Goal: Information Seeking & Learning: Learn about a topic

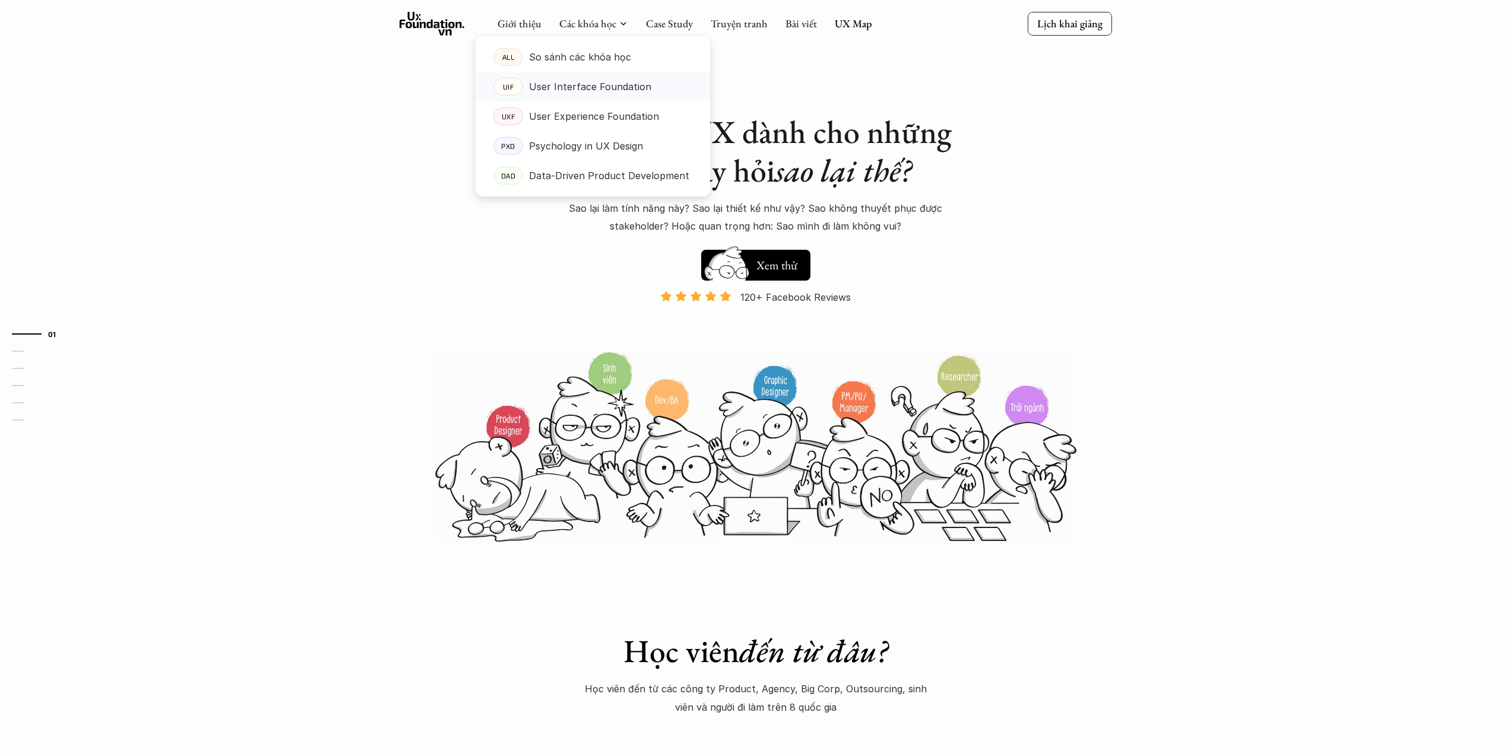
click at [579, 88] on p "User Interface Foundation" at bounding box center [590, 87] width 122 height 18
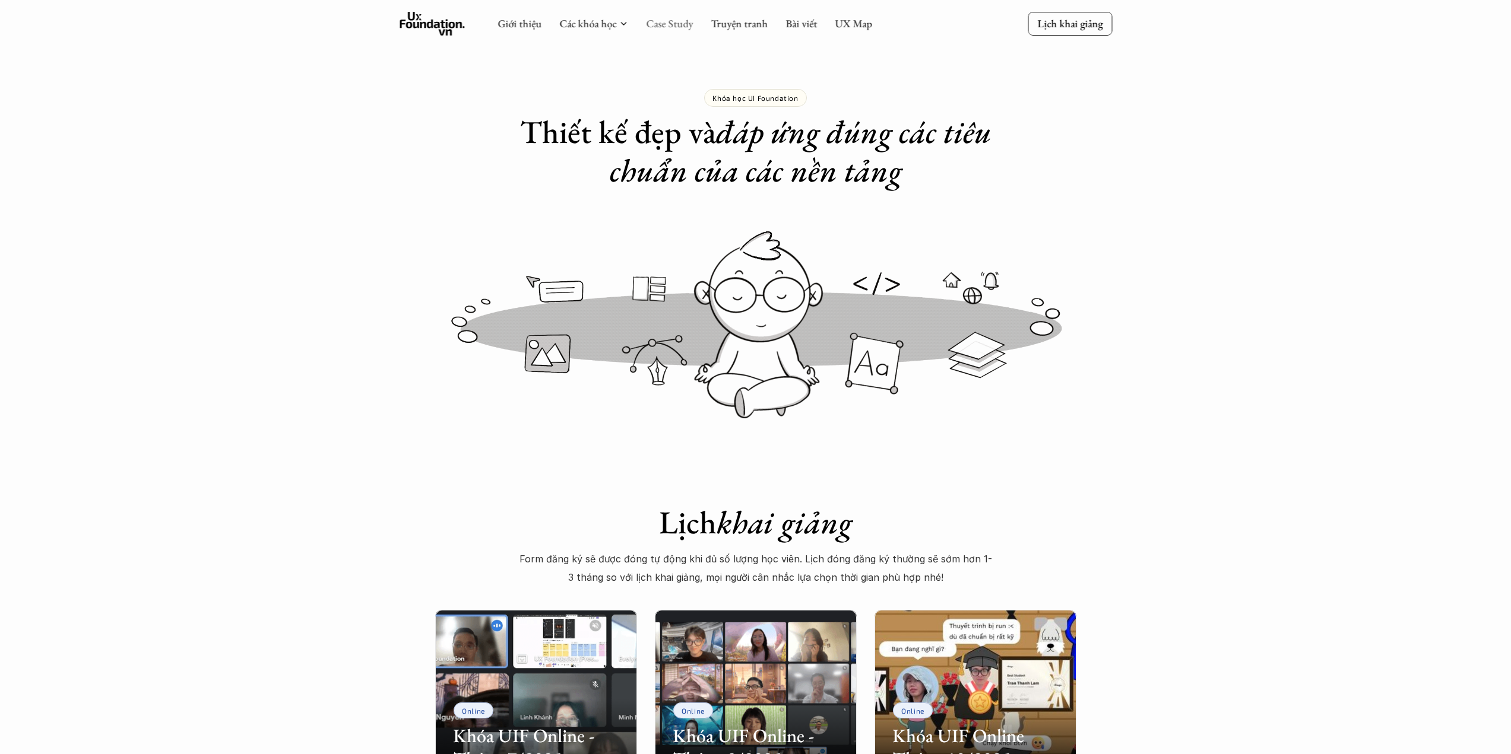
click at [675, 26] on link "Case Study" at bounding box center [669, 24] width 47 height 14
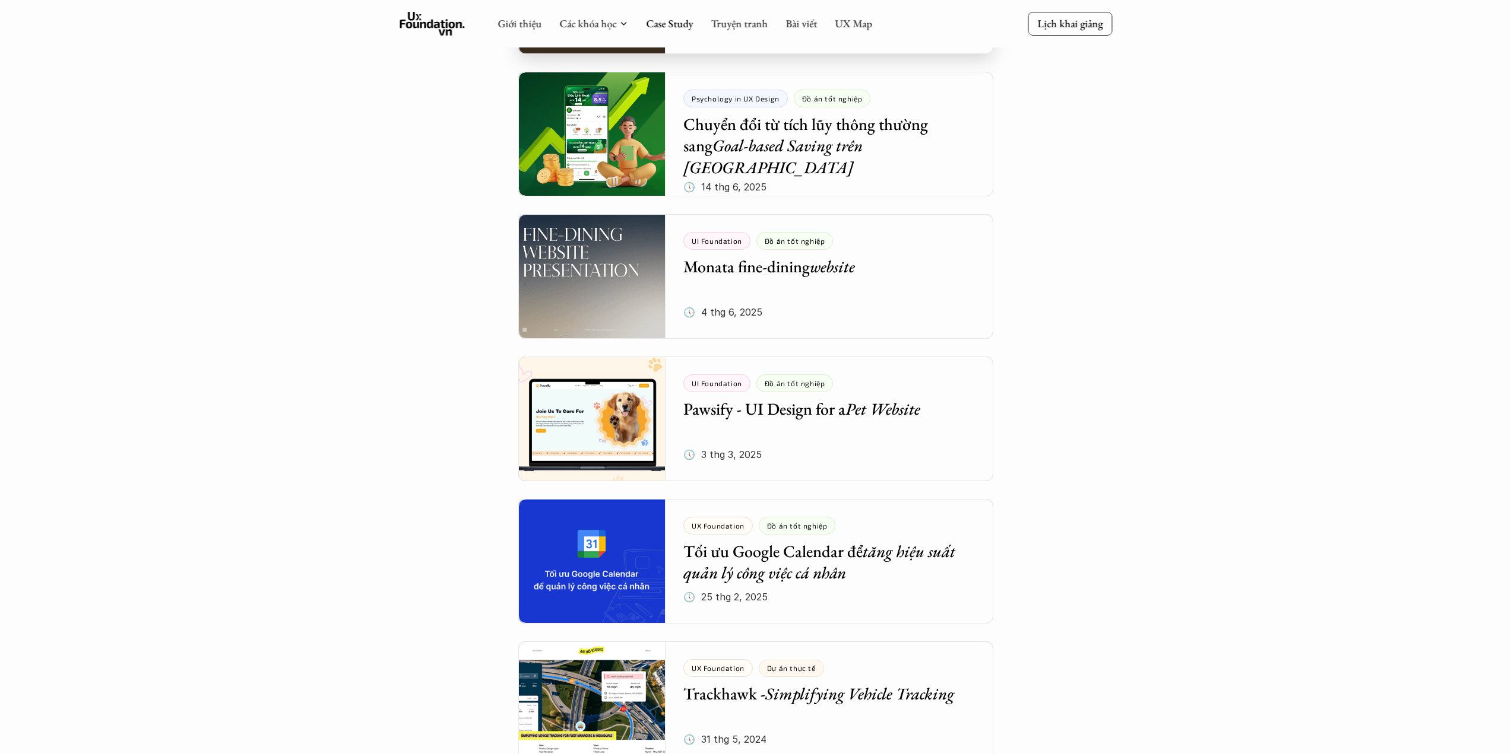
scroll to position [791, 0]
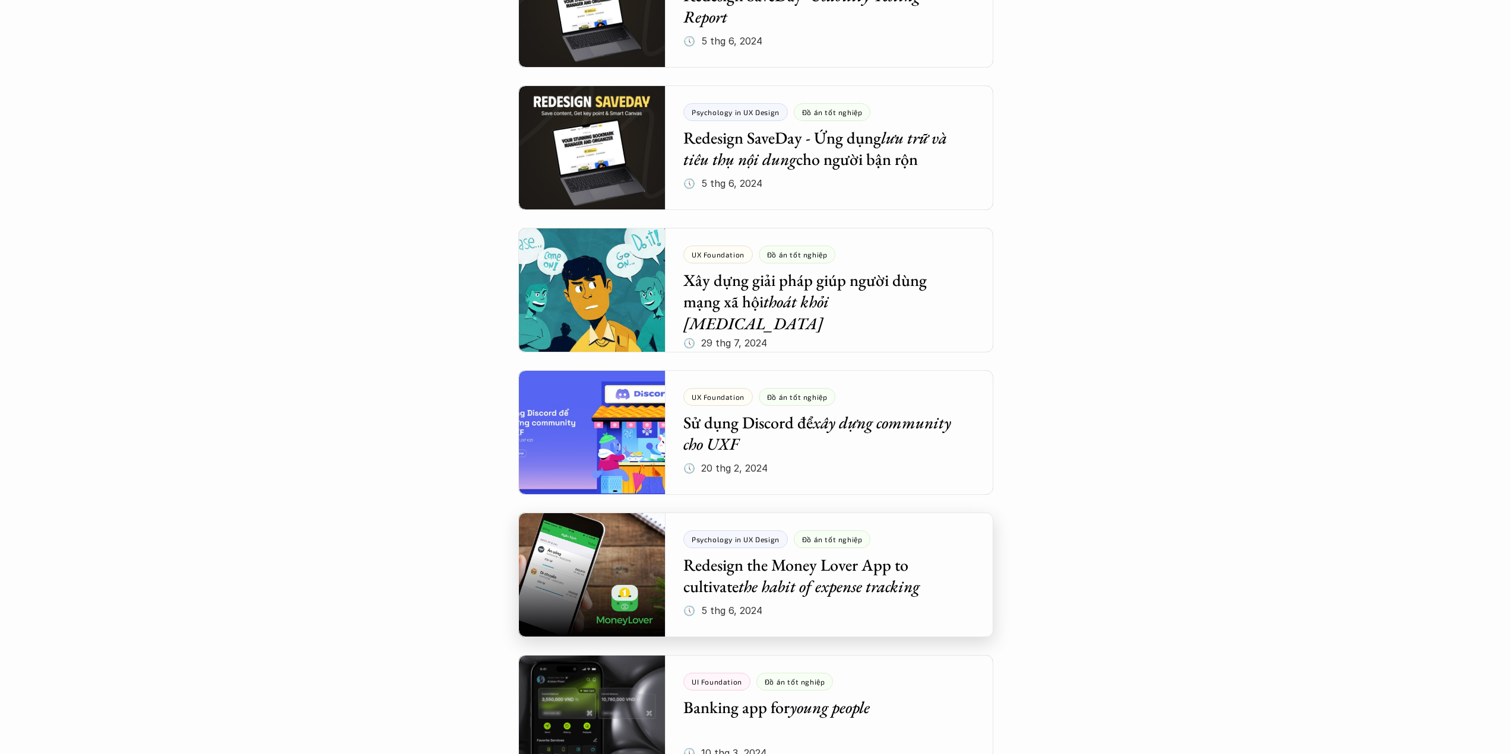
click at [919, 561] on div at bounding box center [755, 575] width 475 height 125
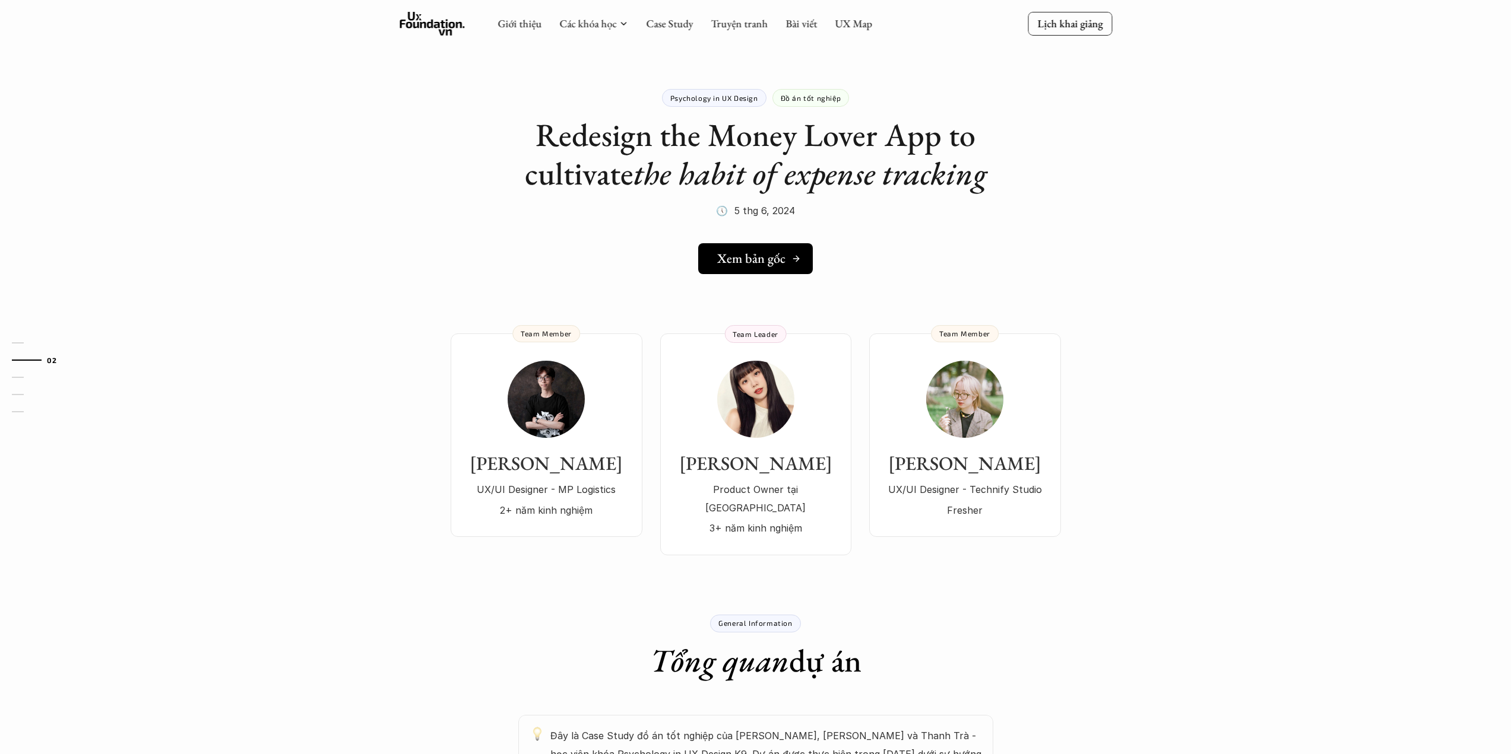
click at [764, 253] on h5 "Xem bản gốc" at bounding box center [751, 258] width 68 height 15
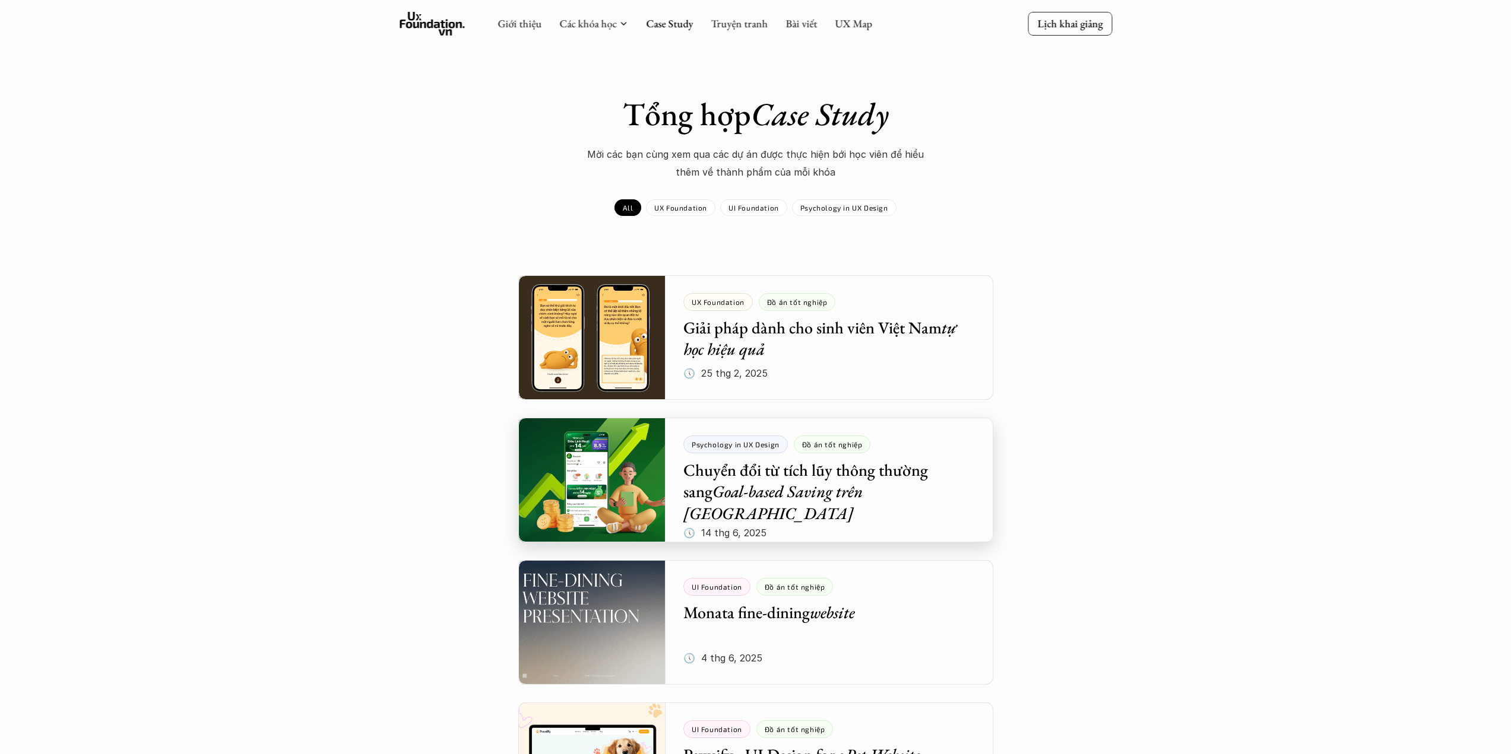
click at [858, 474] on div at bounding box center [755, 480] width 475 height 125
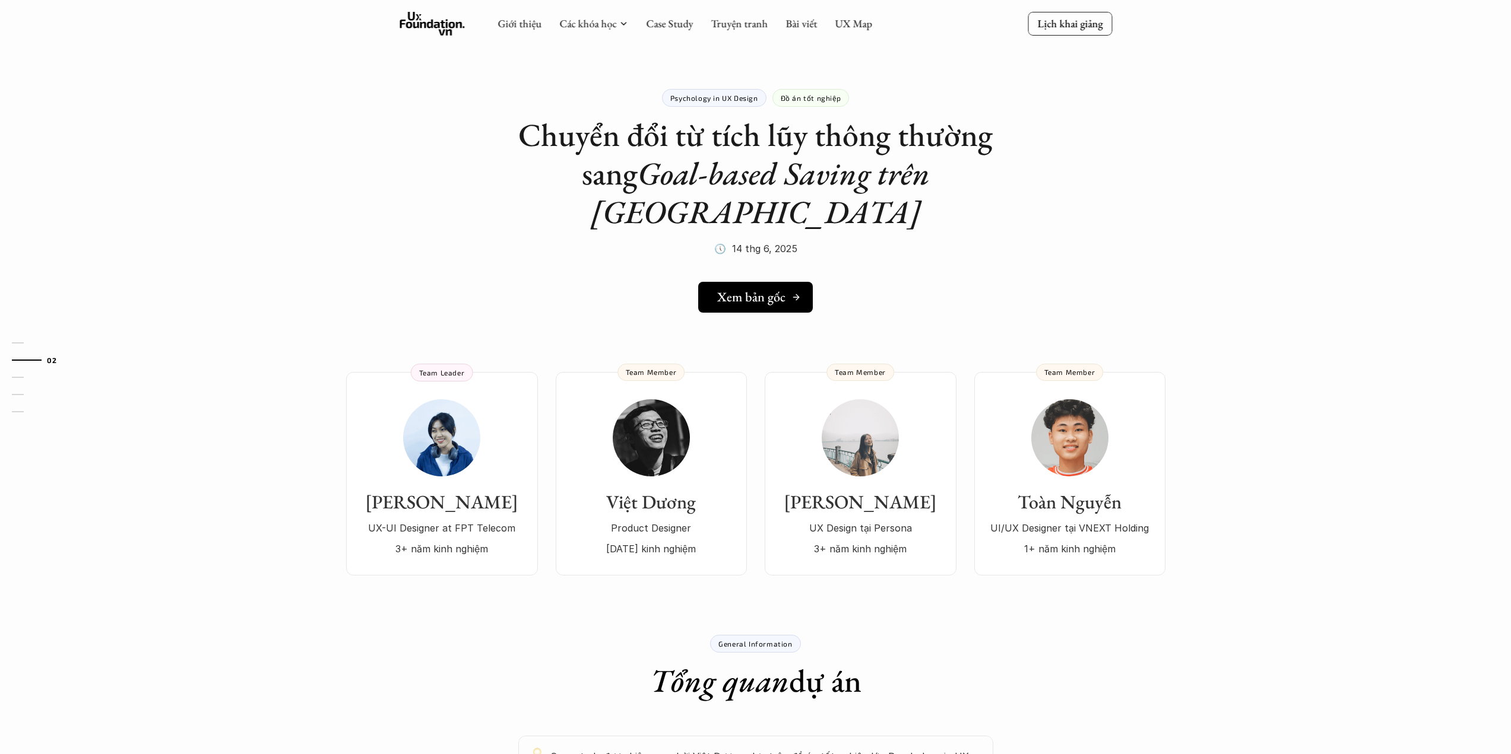
click at [760, 290] on h5 "Xem bản gốc" at bounding box center [751, 297] width 68 height 15
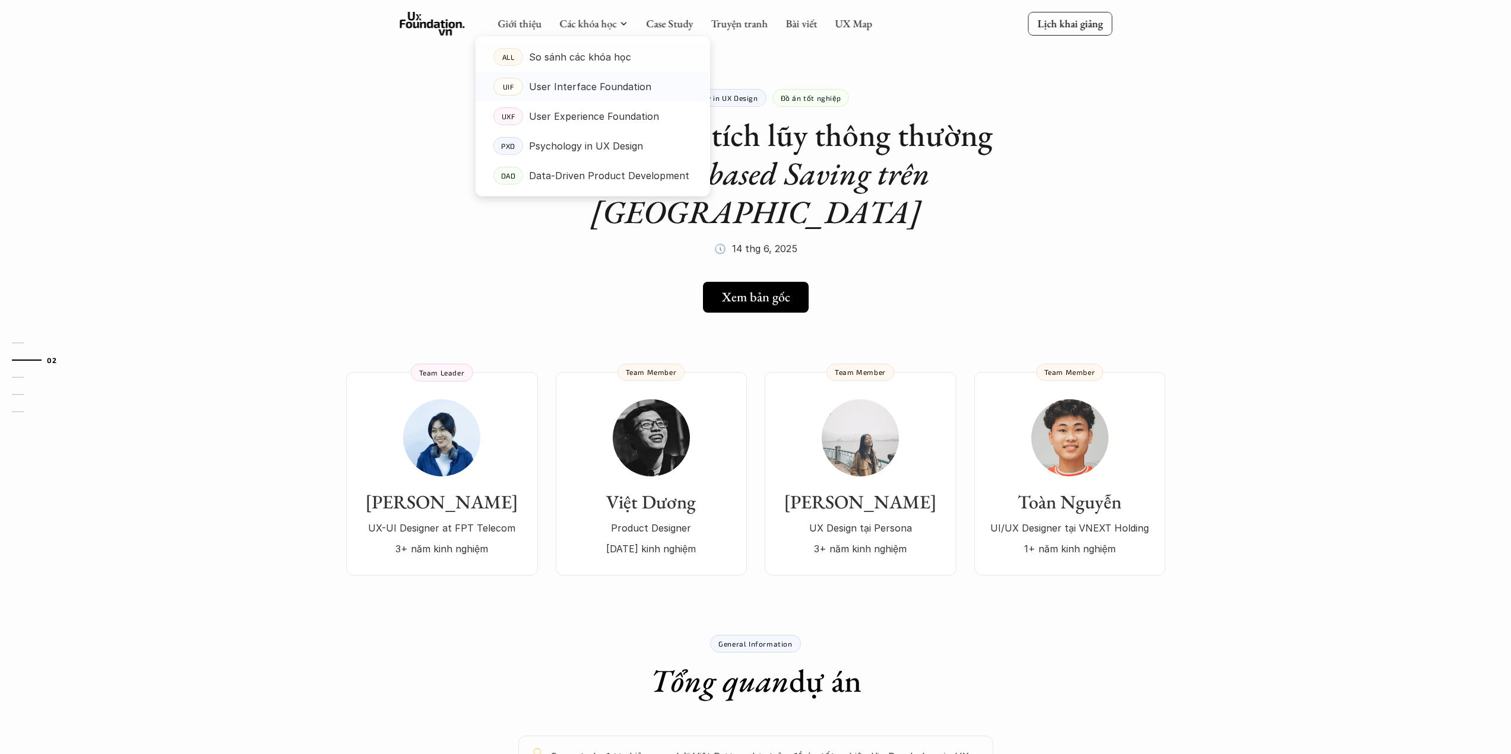
click at [556, 85] on p "User Interface Foundation" at bounding box center [590, 87] width 122 height 18
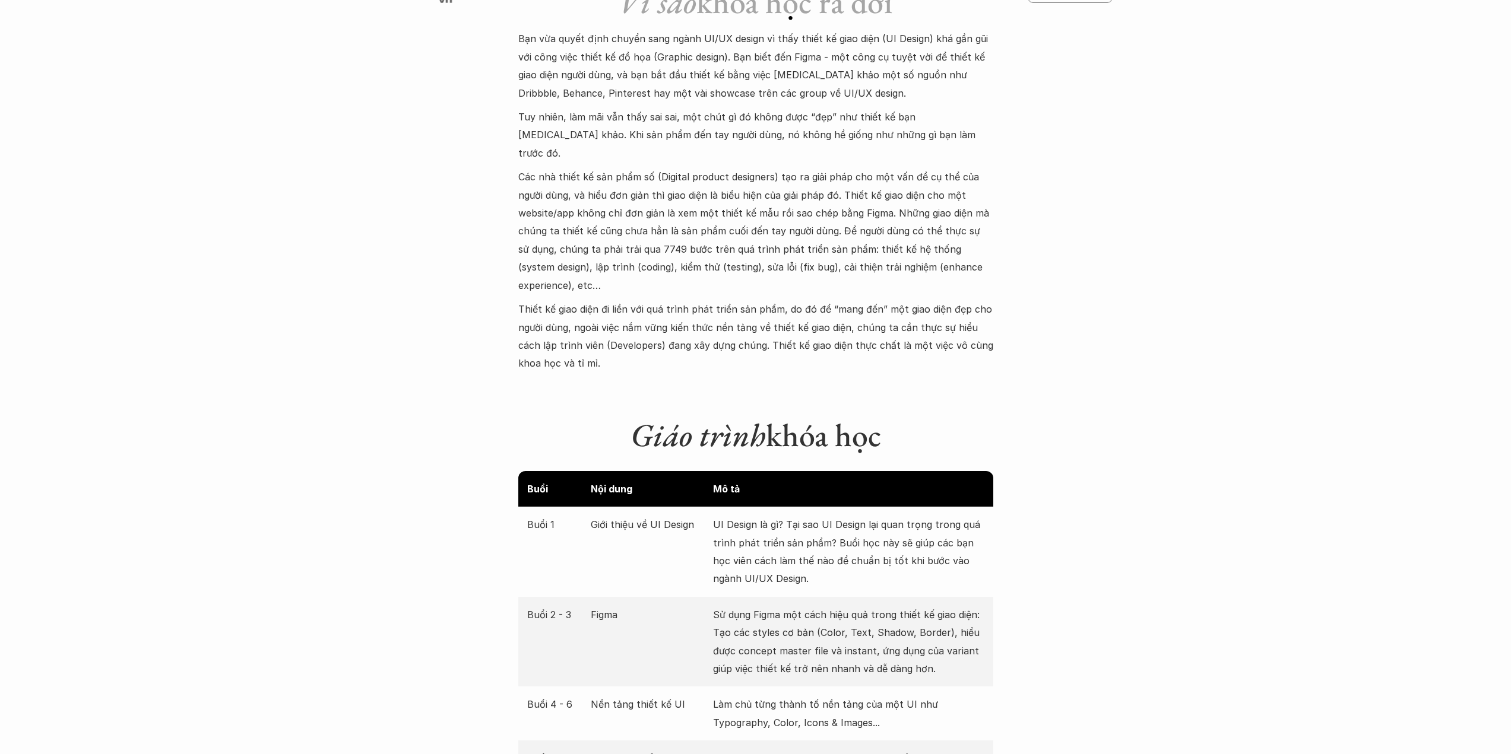
scroll to position [1583, 0]
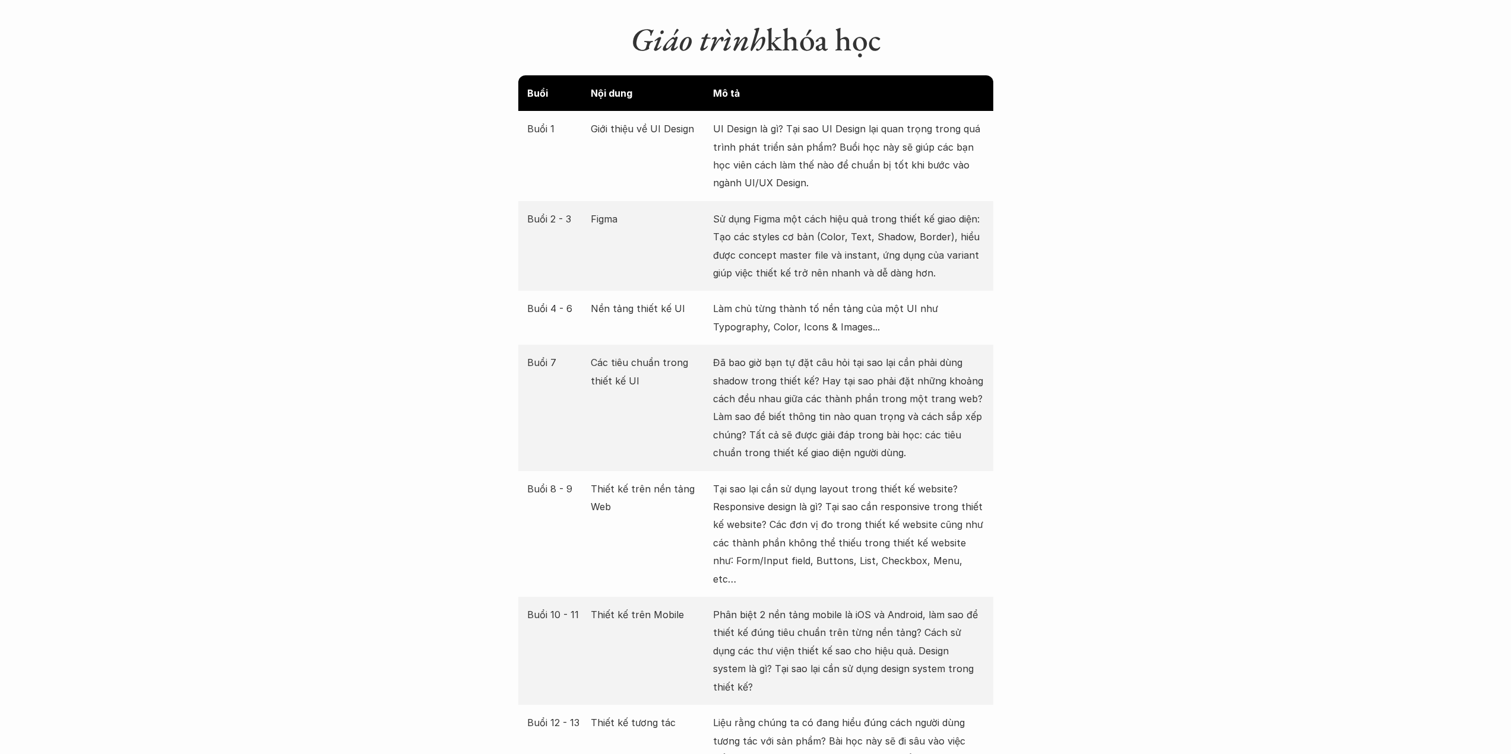
drag, startPoint x: 1052, startPoint y: 335, endPoint x: 1040, endPoint y: 310, distance: 27.4
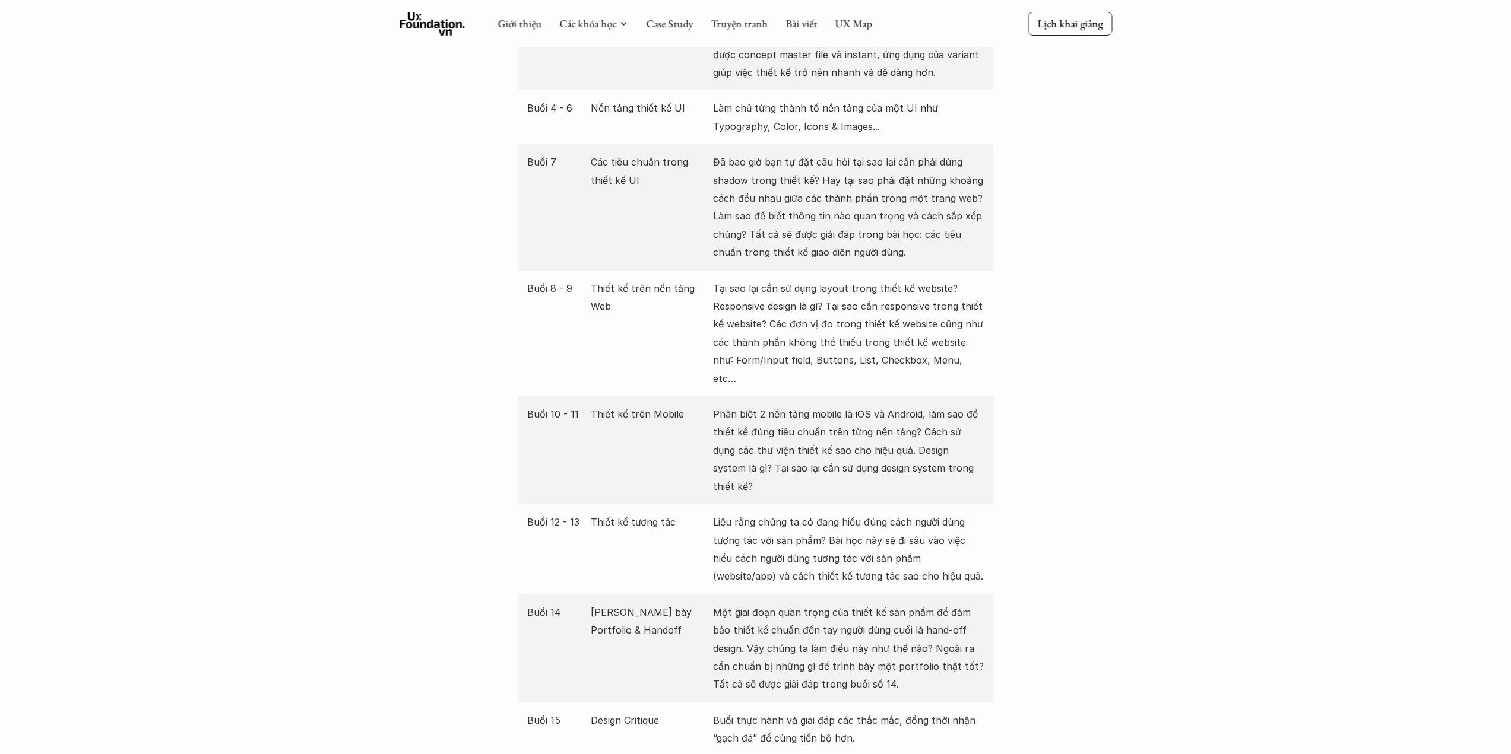
scroll to position [1978, 0]
